Goal: Find contact information: Find contact information

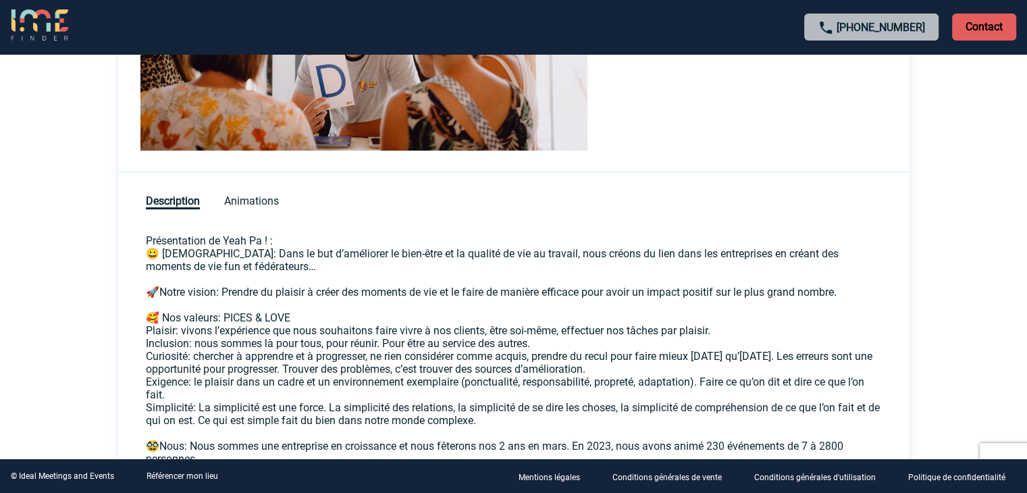
scroll to position [473, 0]
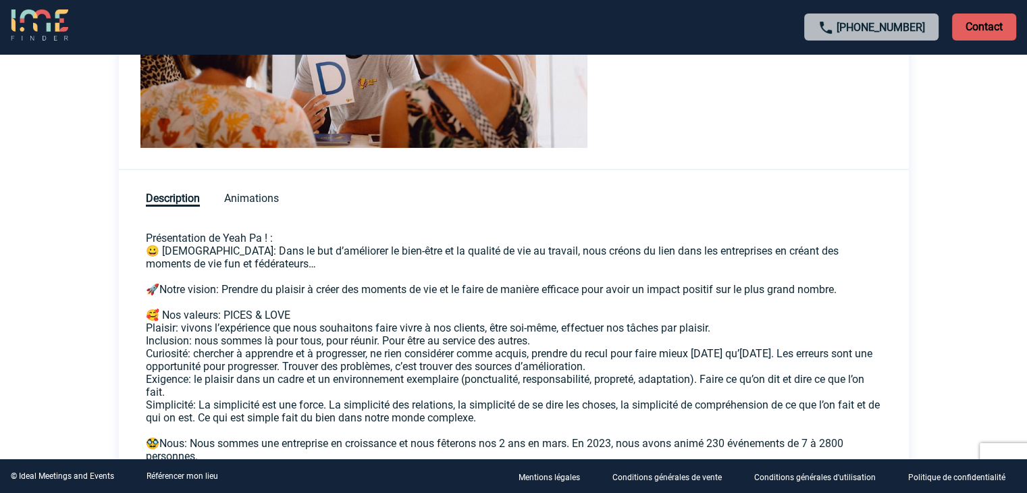
click at [239, 240] on p "Présentation de Yeah Pa ! : 😀 [DEMOGRAPHIC_DATA]: Dans le but d’améliorer le bi…" at bounding box center [514, 405] width 736 height 347
drag, startPoint x: 209, startPoint y: 249, endPoint x: 321, endPoint y: 252, distance: 111.5
click at [321, 252] on p "Présentation de Yeah Pa ! : 😀 [DEMOGRAPHIC_DATA]: Dans le but d’améliorer le bi…" at bounding box center [514, 405] width 736 height 347
click at [329, 252] on p "Présentation de Yeah Pa ! : 😀 [DEMOGRAPHIC_DATA]: Dans le but d’améliorer le bi…" at bounding box center [514, 405] width 736 height 347
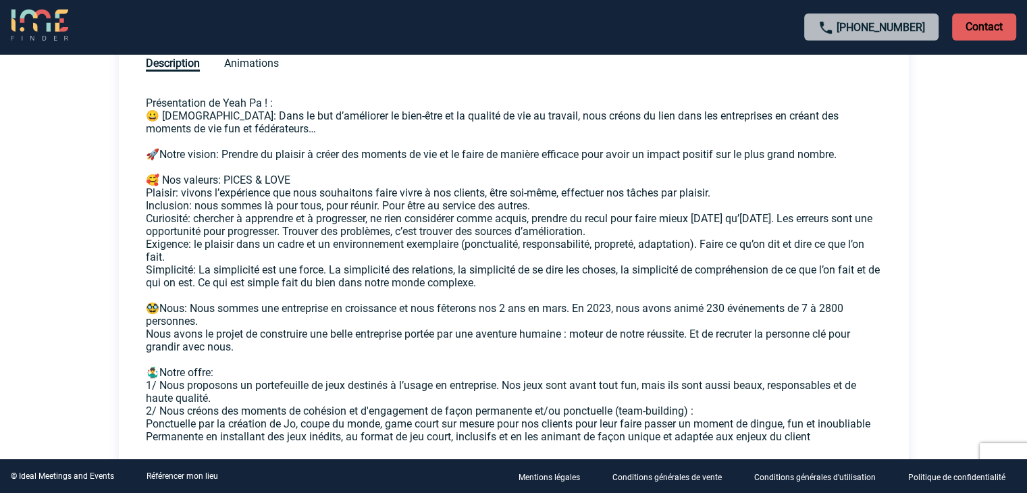
drag, startPoint x: 192, startPoint y: 195, endPoint x: 515, endPoint y: 264, distance: 330.9
click at [515, 264] on p "Présentation de Yeah Pa ! : 😀 [DEMOGRAPHIC_DATA]: Dans le but d’améliorer le bi…" at bounding box center [514, 270] width 736 height 347
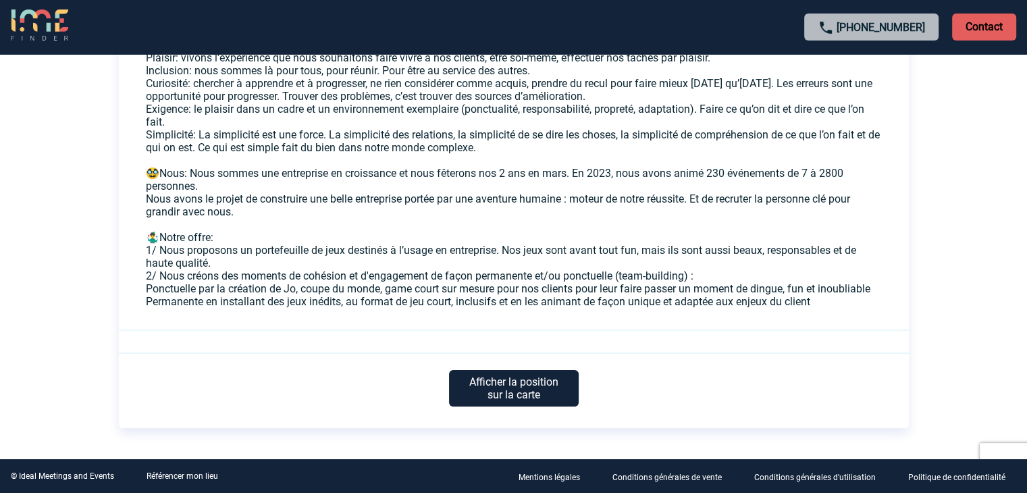
scroll to position [776, 0]
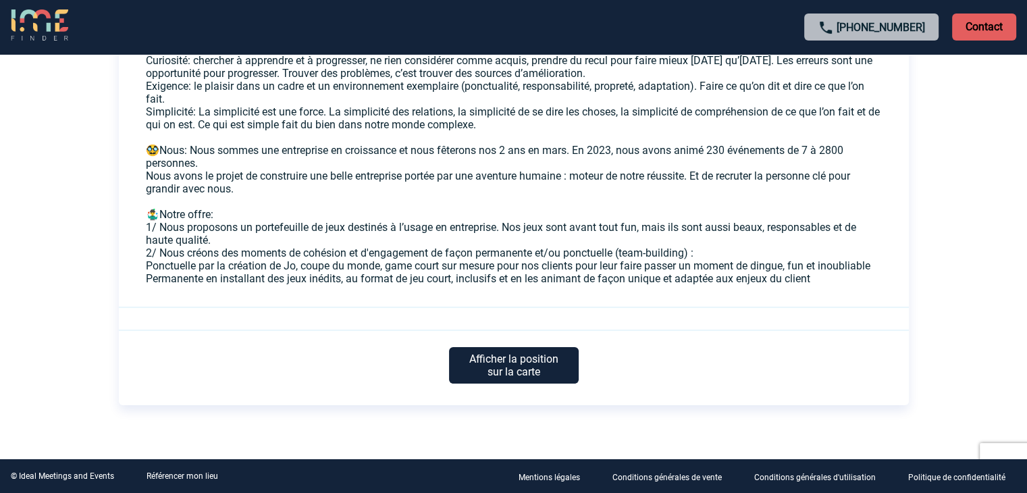
click at [266, 263] on p "Présentation de Yeah Pa ! : 😀 [DEMOGRAPHIC_DATA]: Dans le but d’améliorer le bi…" at bounding box center [514, 112] width 736 height 347
drag, startPoint x: 249, startPoint y: 265, endPoint x: 300, endPoint y: 265, distance: 50.7
click at [300, 265] on p "Présentation de Yeah Pa ! : 😀 [DEMOGRAPHIC_DATA]: Dans le but d’améliorer le bi…" at bounding box center [514, 112] width 736 height 347
drag, startPoint x: 335, startPoint y: 263, endPoint x: 344, endPoint y: 264, distance: 9.5
click at [336, 263] on p "Présentation de Yeah Pa ! : 😀 [DEMOGRAPHIC_DATA]: Dans le but d’améliorer le bi…" at bounding box center [514, 112] width 736 height 347
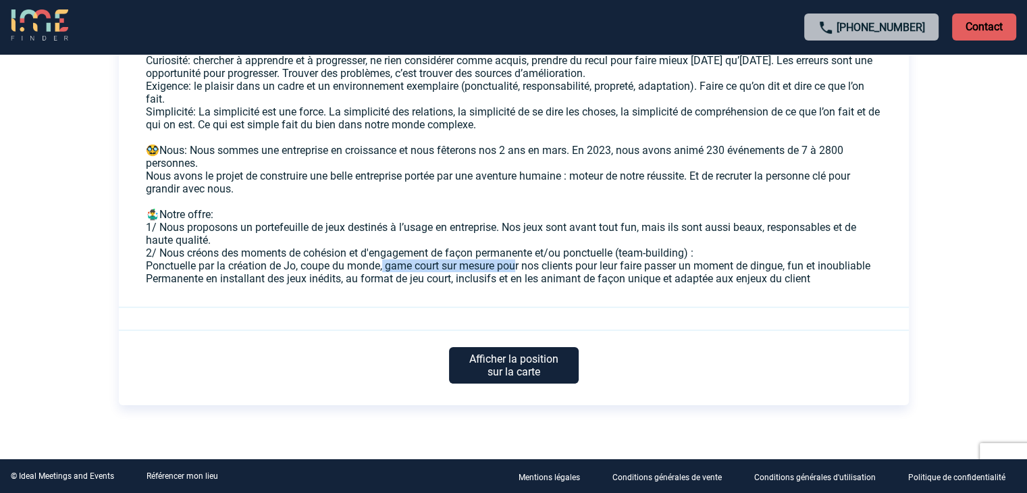
drag, startPoint x: 381, startPoint y: 267, endPoint x: 570, endPoint y: 268, distance: 189.1
click at [515, 268] on p "Présentation de Yeah Pa ! : 😀 [DEMOGRAPHIC_DATA]: Dans le but d’améliorer le bi…" at bounding box center [514, 112] width 736 height 347
click at [573, 269] on p "Présentation de Yeah Pa ! : 😀 [DEMOGRAPHIC_DATA]: Dans le but d’améliorer le bi…" at bounding box center [514, 112] width 736 height 347
drag, startPoint x: 470, startPoint y: 269, endPoint x: 852, endPoint y: 274, distance: 382.3
click at [852, 274] on p "Présentation de Yeah Pa ! : 😀 [DEMOGRAPHIC_DATA]: Dans le but d’améliorer le bi…" at bounding box center [514, 112] width 736 height 347
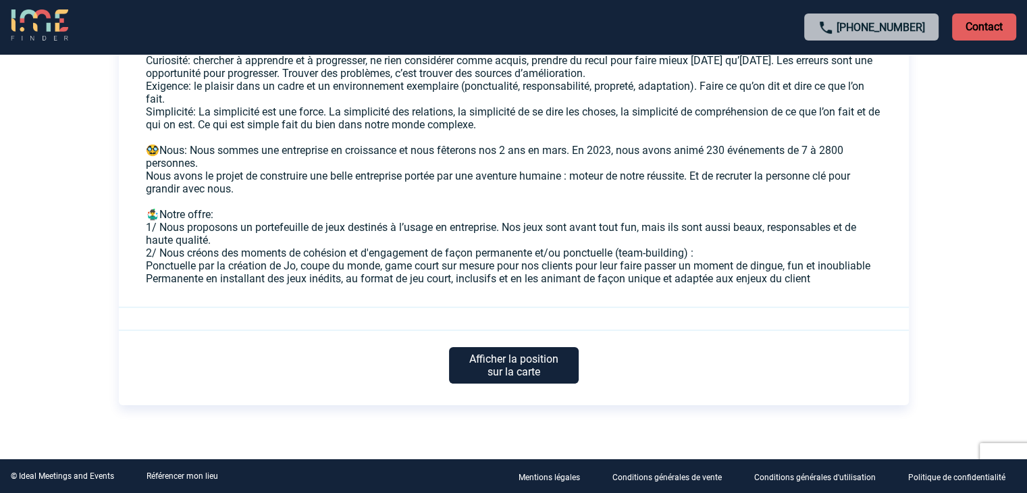
click at [707, 278] on p "Présentation de Yeah Pa ! : 😀 [DEMOGRAPHIC_DATA]: Dans le but d’améliorer le bi…" at bounding box center [514, 112] width 736 height 347
click at [217, 280] on p "Présentation de Yeah Pa ! : 😀 [DEMOGRAPHIC_DATA]: Dans le but d’améliorer le bi…" at bounding box center [514, 112] width 736 height 347
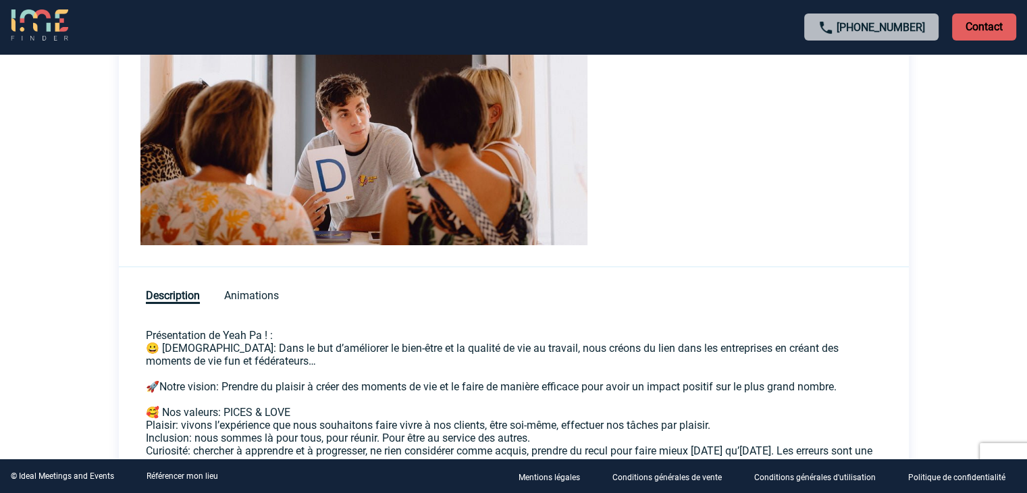
scroll to position [371, 0]
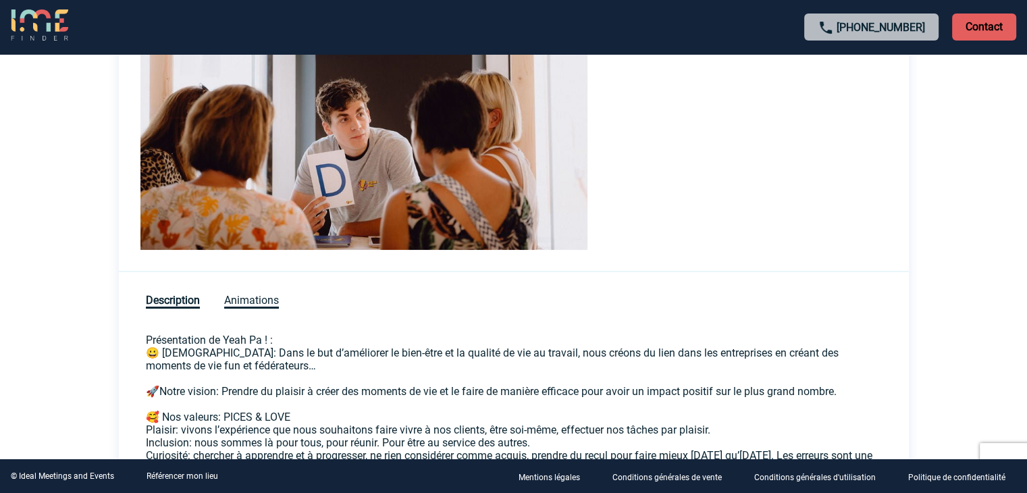
click at [258, 298] on span "Animations" at bounding box center [251, 301] width 55 height 15
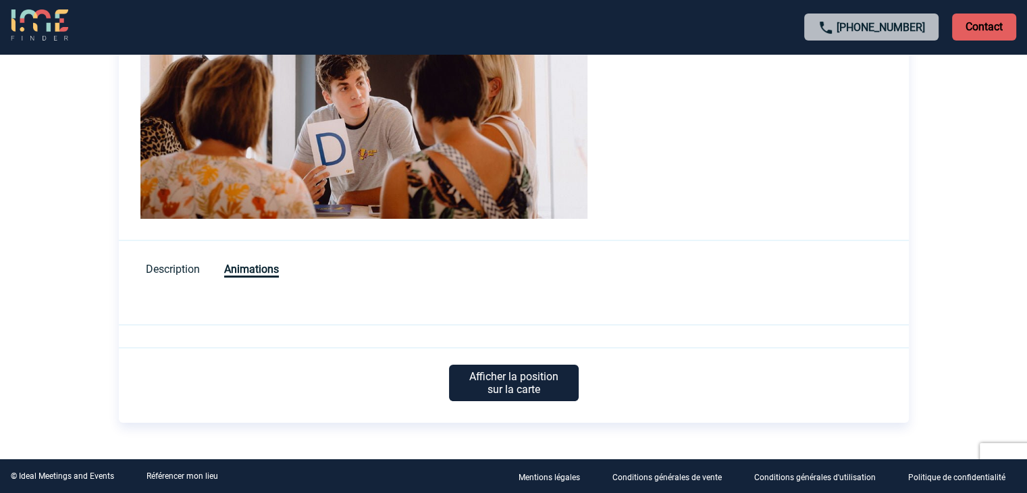
scroll to position [418, 0]
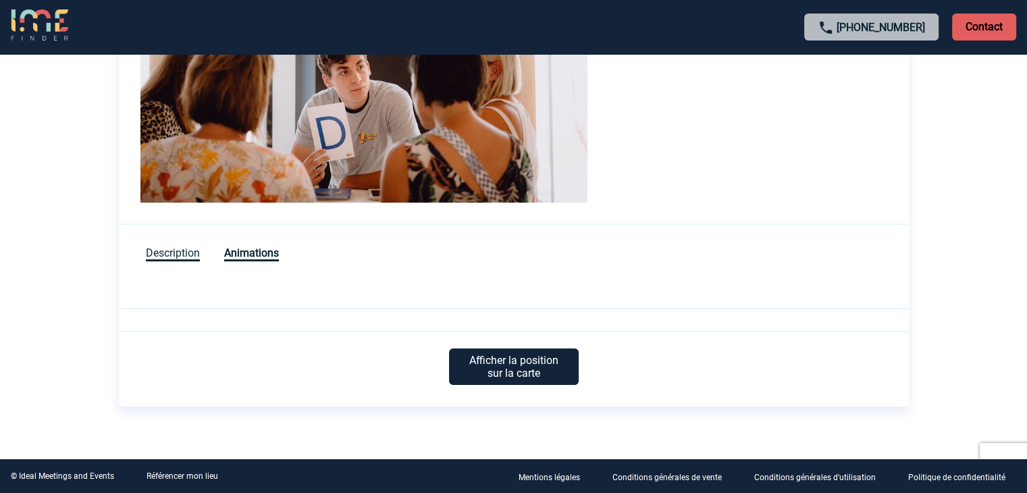
click at [184, 255] on span "Description" at bounding box center [173, 254] width 54 height 15
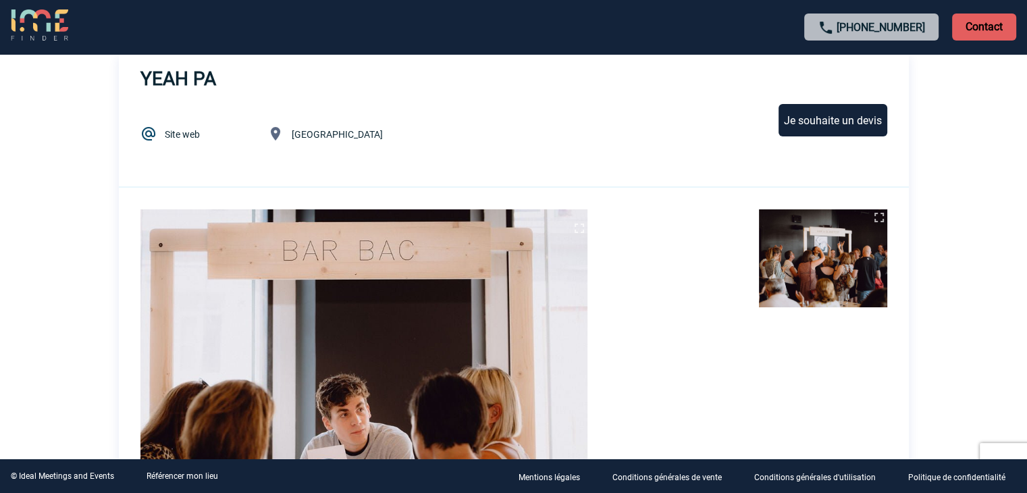
scroll to position [0, 0]
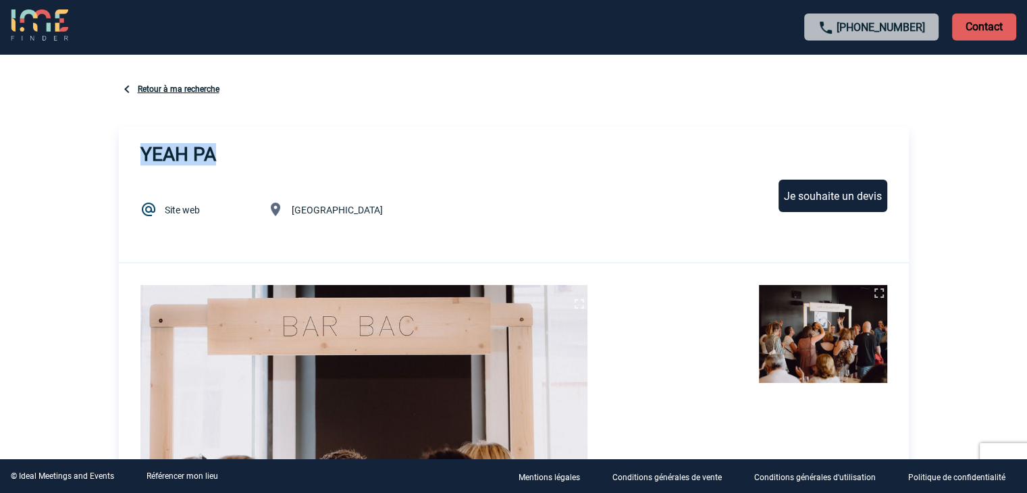
drag, startPoint x: 247, startPoint y: 151, endPoint x: 95, endPoint y: 151, distance: 152.0
click at [95, 151] on body "[PHONE_NUMBER] Contact Contact Sélectionner Retour à ma recherche YEAH PA" at bounding box center [513, 246] width 1027 height 493
copy h3 "YEAH PA"
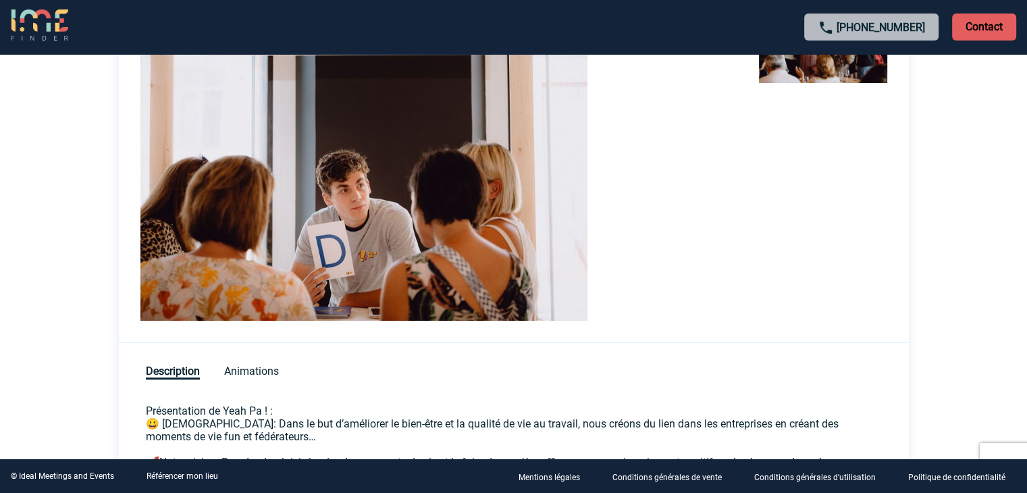
scroll to position [338, 0]
